Goal: Task Accomplishment & Management: Manage account settings

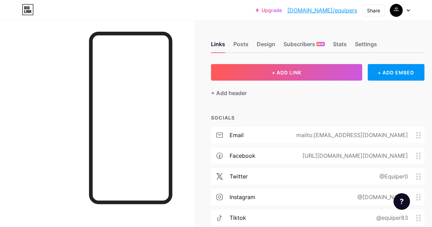
scroll to position [138, 0]
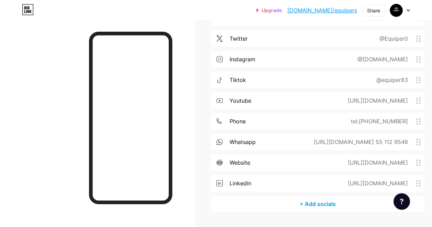
click at [297, 141] on div "whatsapp [URL][DOMAIN_NAME] 55 112 9548" at bounding box center [318, 141] width 214 height 17
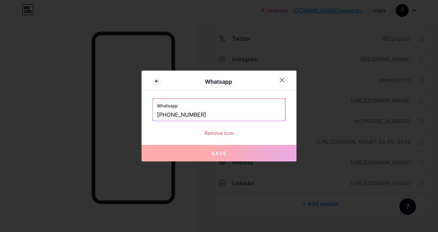
click at [208, 112] on input "[PHONE_NUMBER]" at bounding box center [219, 115] width 124 height 12
drag, startPoint x: 224, startPoint y: 118, endPoint x: 150, endPoint y: 113, distance: 74.1
click at [152, 113] on div "Whatsapp [PHONE_NUMBER]" at bounding box center [218, 109] width 133 height 23
paste input "9 455 2766"
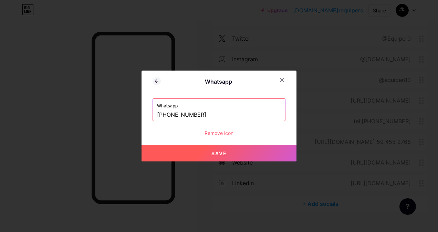
click at [196, 157] on button "Save" at bounding box center [218, 153] width 155 height 17
type input "[URL][DOMAIN_NAME] 59 455 2766"
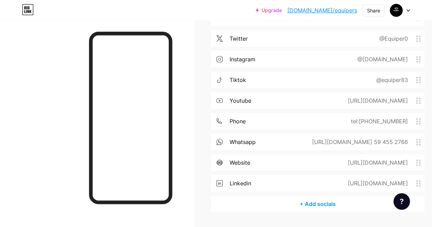
click at [267, 140] on div "whatsapp [URL][DOMAIN_NAME] 59 455 2766" at bounding box center [318, 141] width 214 height 17
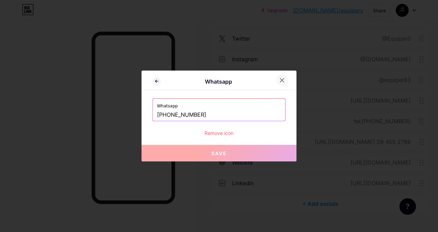
click at [280, 78] on icon at bounding box center [282, 80] width 6 height 6
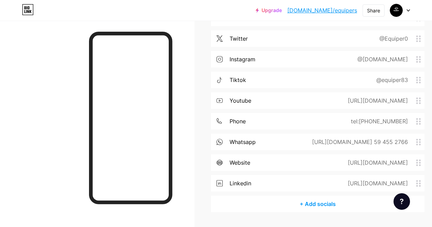
drag, startPoint x: 315, startPoint y: 143, endPoint x: 412, endPoint y: 137, distance: 96.5
click at [412, 137] on div "whatsapp [URL][DOMAIN_NAME] 59 455 2766" at bounding box center [318, 141] width 214 height 17
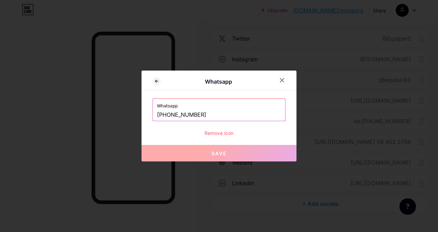
click at [364, 139] on div at bounding box center [219, 116] width 438 height 232
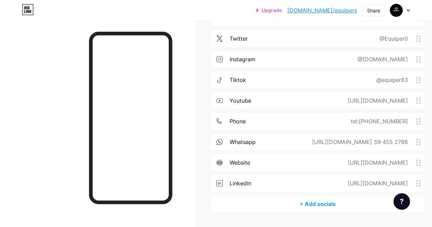
drag, startPoint x: 300, startPoint y: 143, endPoint x: 410, endPoint y: 143, distance: 110.1
click at [410, 143] on div "whatsapp [URL][DOMAIN_NAME] 59 455 2766" at bounding box center [318, 141] width 214 height 17
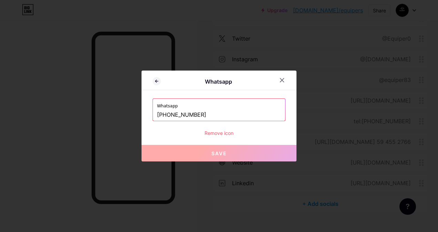
copy div "[URL][DOMAIN_NAME] 59 455 2766"
click at [279, 83] on div at bounding box center [282, 80] width 12 height 12
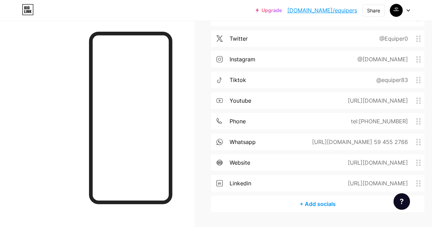
drag, startPoint x: 317, startPoint y: 144, endPoint x: 418, endPoint y: 144, distance: 100.5
click at [417, 144] on div "[URL][DOMAIN_NAME] 59 455 2766" at bounding box center [358, 142] width 115 height 8
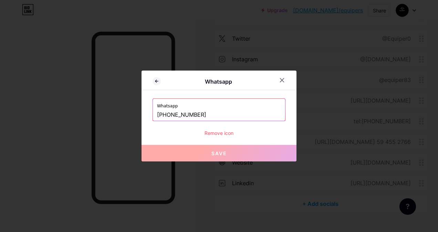
drag, startPoint x: 338, startPoint y: 144, endPoint x: 385, endPoint y: 143, distance: 47.1
drag, startPoint x: 385, startPoint y: 143, endPoint x: 398, endPoint y: 143, distance: 12.7
click at [398, 143] on div at bounding box center [219, 116] width 438 height 232
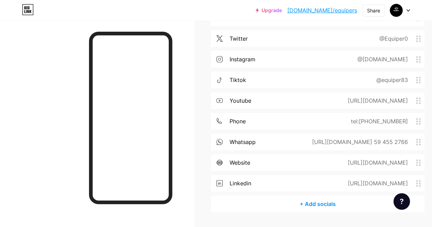
drag, startPoint x: 319, startPoint y: 143, endPoint x: 413, endPoint y: 143, distance: 94.6
click at [413, 143] on div "[URL][DOMAIN_NAME] 59 455 2766" at bounding box center [358, 142] width 115 height 8
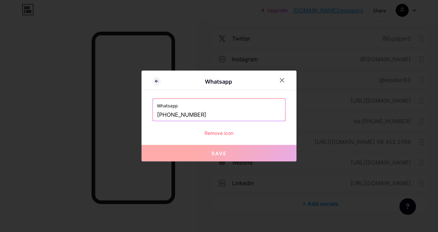
copy div "[URL][DOMAIN_NAME] 59 455 2766"
click at [280, 79] on icon at bounding box center [282, 80] width 4 height 4
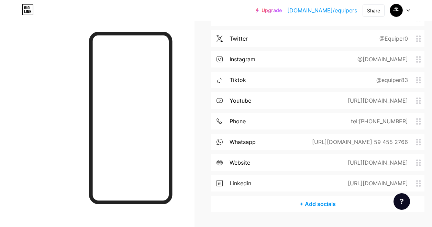
drag, startPoint x: 327, startPoint y: 8, endPoint x: 343, endPoint y: 16, distance: 18.3
click at [343, 16] on div "Upgrade [DOMAIN_NAME]/equipe... [DOMAIN_NAME]/equipers" at bounding box center [306, 10] width 101 height 12
